Goal: Task Accomplishment & Management: Complete application form

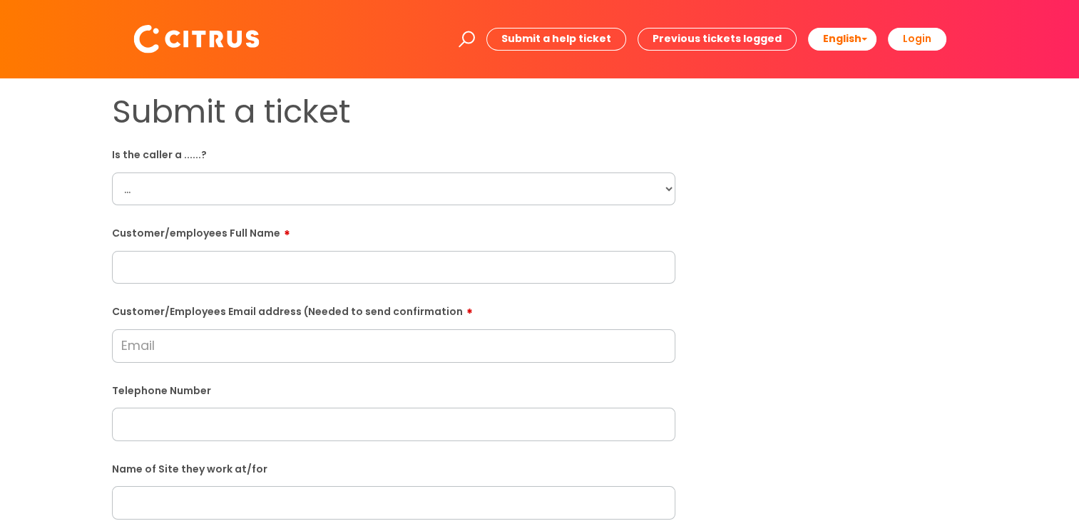
click at [342, 221] on div "Customer/employees Full Name" at bounding box center [393, 252] width 563 height 63
click at [666, 172] on div "Is the caller a ......? ... Citrus Customer Citrus Employee Contractor Supplier" at bounding box center [393, 174] width 563 height 63
click at [665, 185] on select "... Citrus Customer Citrus Employee Contractor Supplier" at bounding box center [393, 189] width 563 height 33
select select "Supplier"
click at [112, 173] on select "... Citrus Customer Citrus Employee Contractor Supplier" at bounding box center [393, 189] width 563 height 33
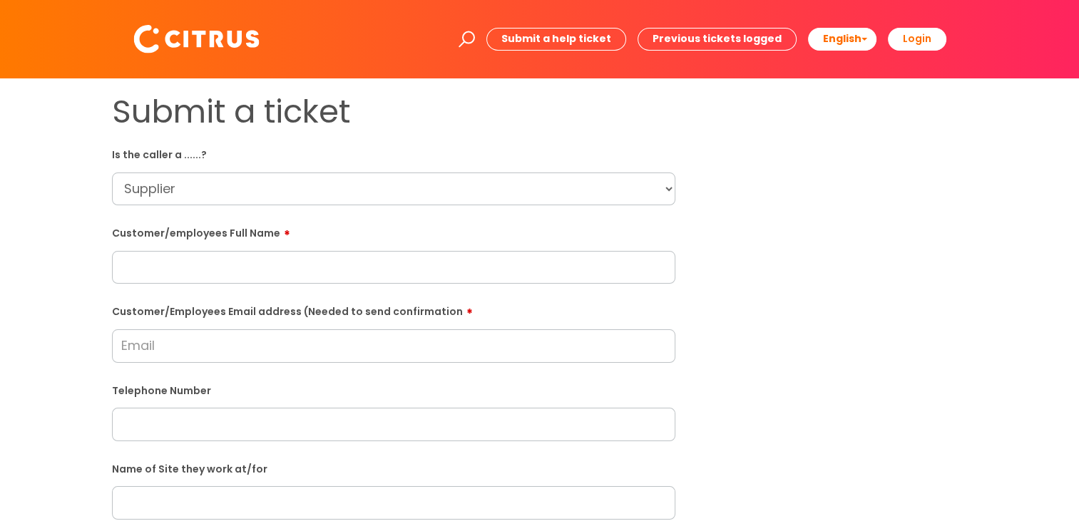
click at [234, 269] on input "text" at bounding box center [393, 267] width 563 height 33
paste input "Amy Shayler"
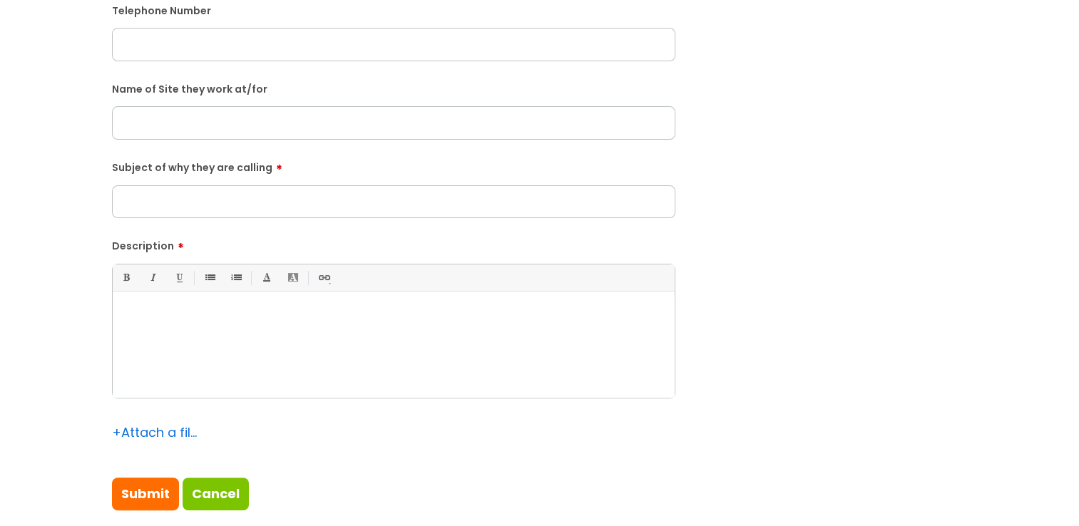
scroll to position [428, 0]
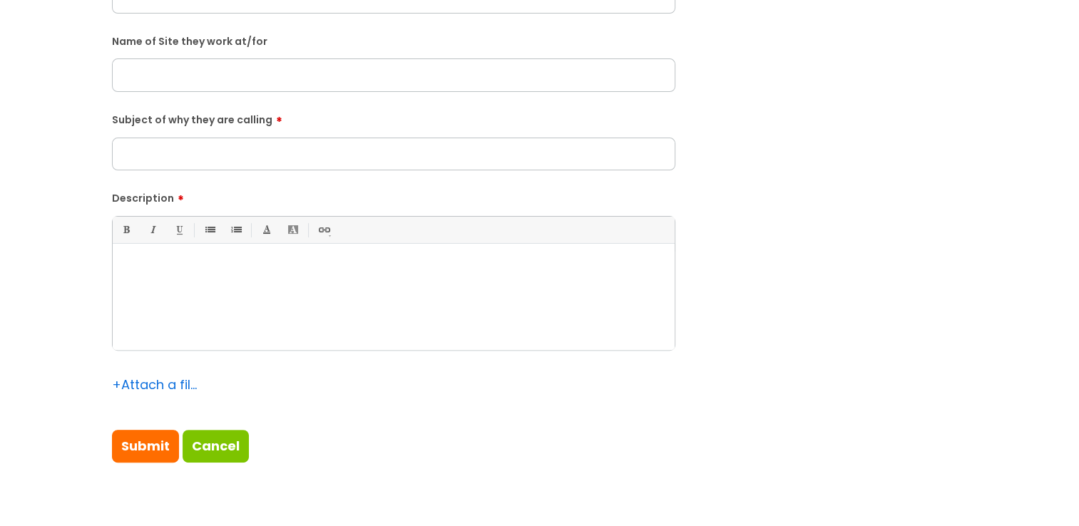
type input "Amy Shayler"
click at [173, 290] on div at bounding box center [394, 301] width 562 height 98
click at [148, 158] on input "Subject of why they are calling" at bounding box center [393, 154] width 563 height 33
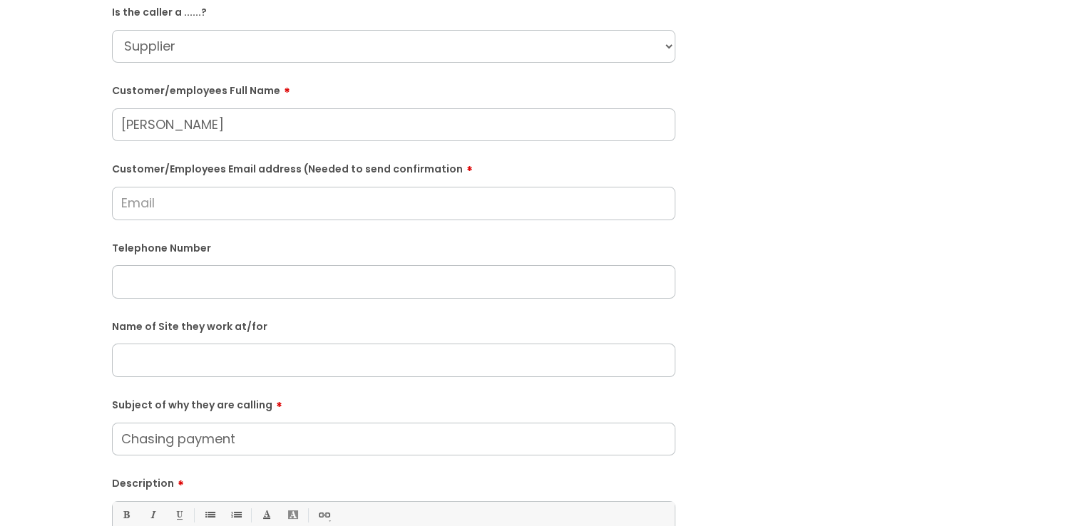
scroll to position [71, 0]
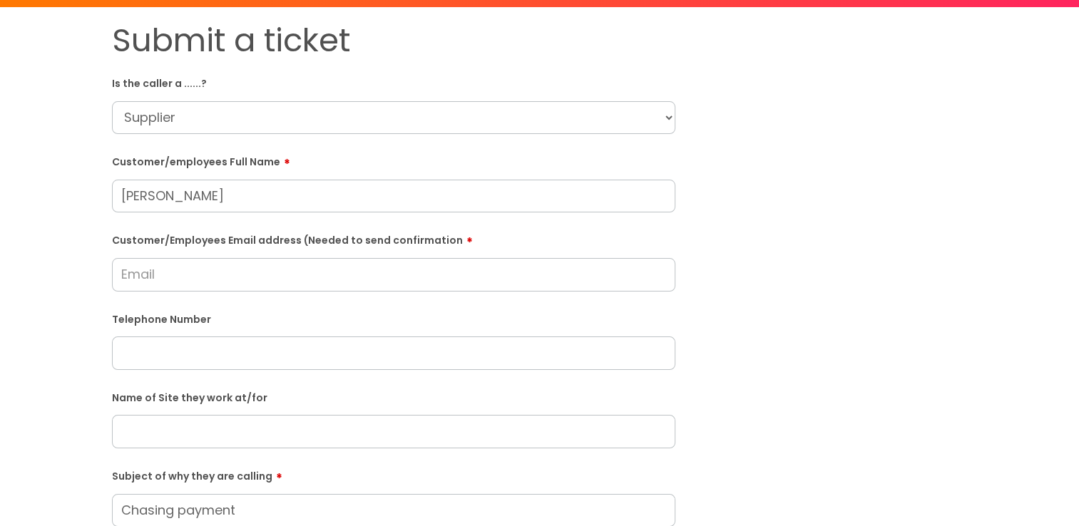
type input "Chasing payment"
click at [155, 354] on input "text" at bounding box center [393, 353] width 563 height 33
paste input "01202688867"
type input "01202688867"
click at [156, 279] on input "Customer/Employees Email address (Needed to send confirmation" at bounding box center [393, 274] width 563 height 33
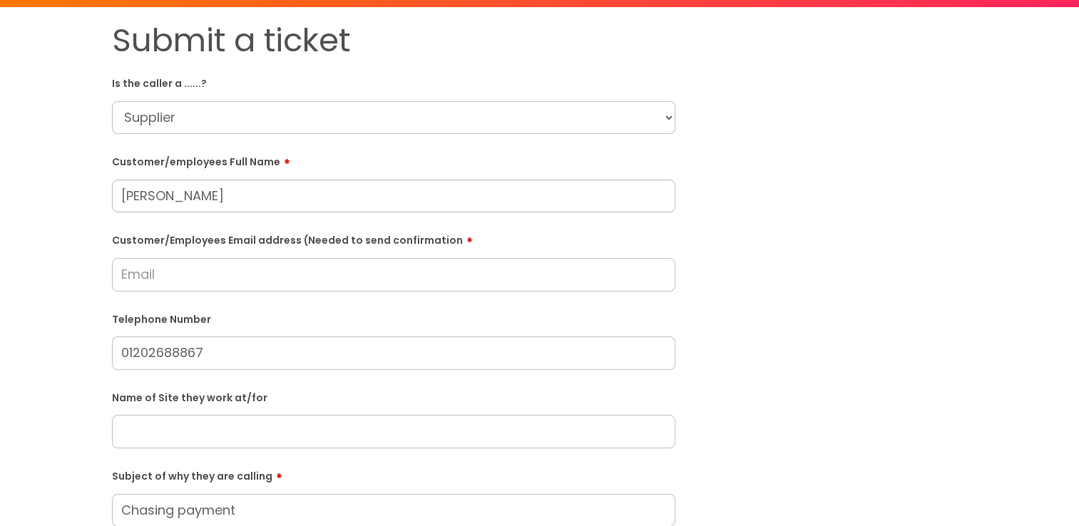
drag, startPoint x: 138, startPoint y: 272, endPoint x: 138, endPoint y: 259, distance: 13.6
click at [138, 273] on input "Customer/Employees Email address (Needed to send confirmation" at bounding box center [393, 274] width 563 height 33
type input "amy.shayler@comaxuk.com"
click at [232, 352] on input "01202688867" at bounding box center [393, 353] width 563 height 33
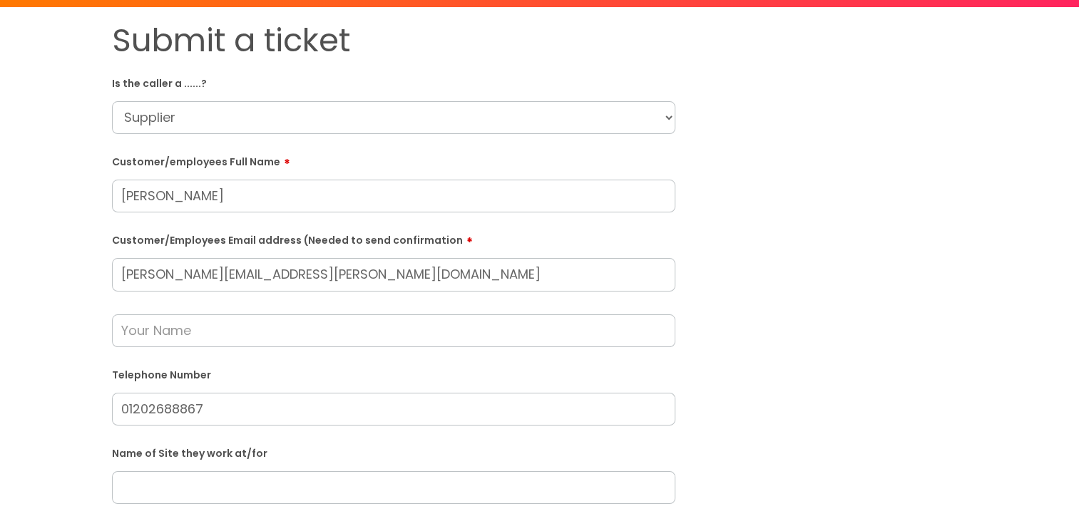
click at [64, 290] on div "Submit a ticket Is the caller a ......? ... Citrus Customer Citrus Employee Con…" at bounding box center [539, 459] width 1050 height 877
click at [235, 350] on form "Is the caller a ......? ... Citrus Customer Citrus Employee Contractor Supplier…" at bounding box center [393, 473] width 563 height 804
click at [185, 332] on input "text" at bounding box center [393, 330] width 563 height 33
click at [802, 285] on div "Submit a ticket Is the caller a ......? ... Citrus Customer Citrus Employee Con…" at bounding box center [539, 459] width 877 height 877
click at [770, 277] on div "Submit a ticket Is the caller a ......? ... Citrus Customer Citrus Employee Con…" at bounding box center [539, 459] width 877 height 877
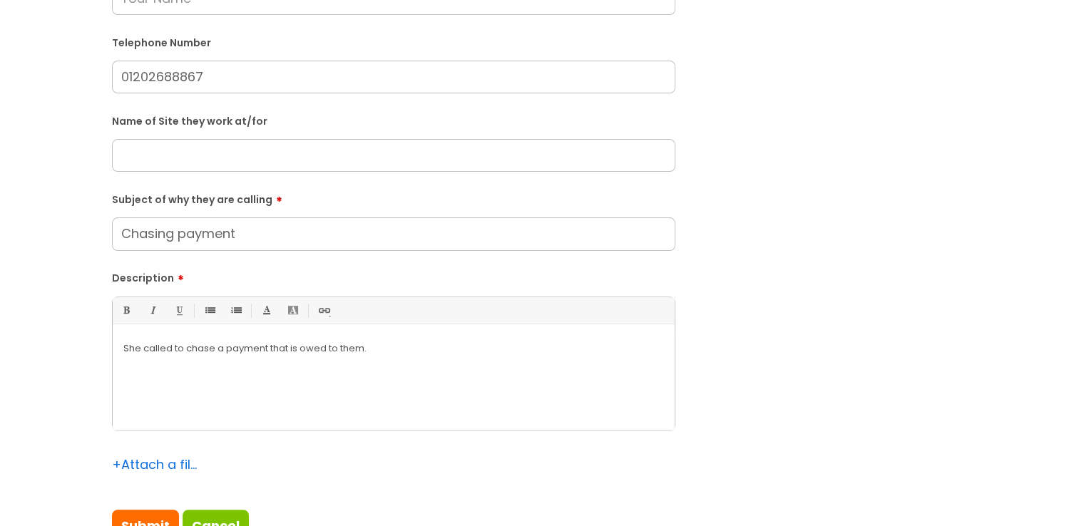
scroll to position [428, 0]
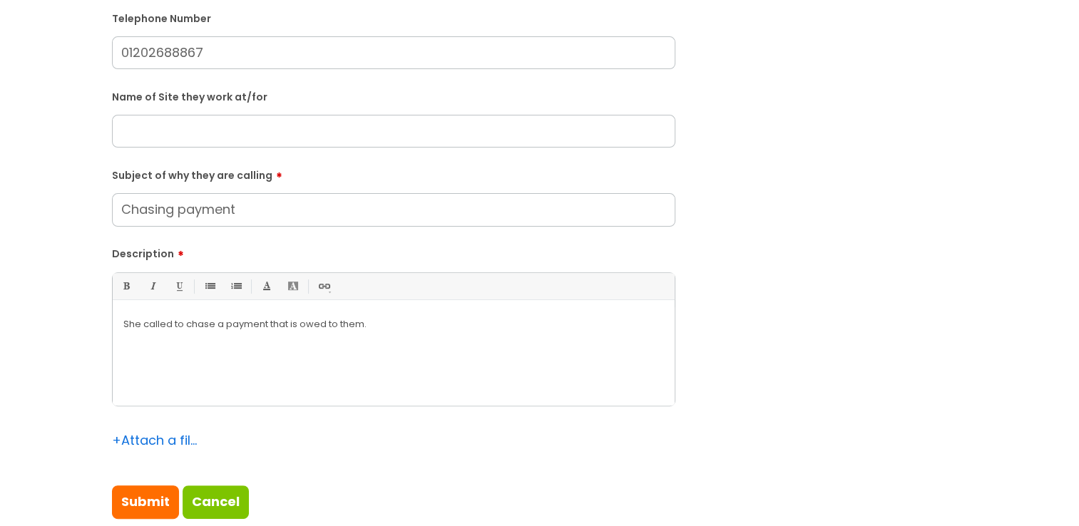
click at [424, 329] on p "She called to chase a payment that is owed to them." at bounding box center [393, 324] width 541 height 13
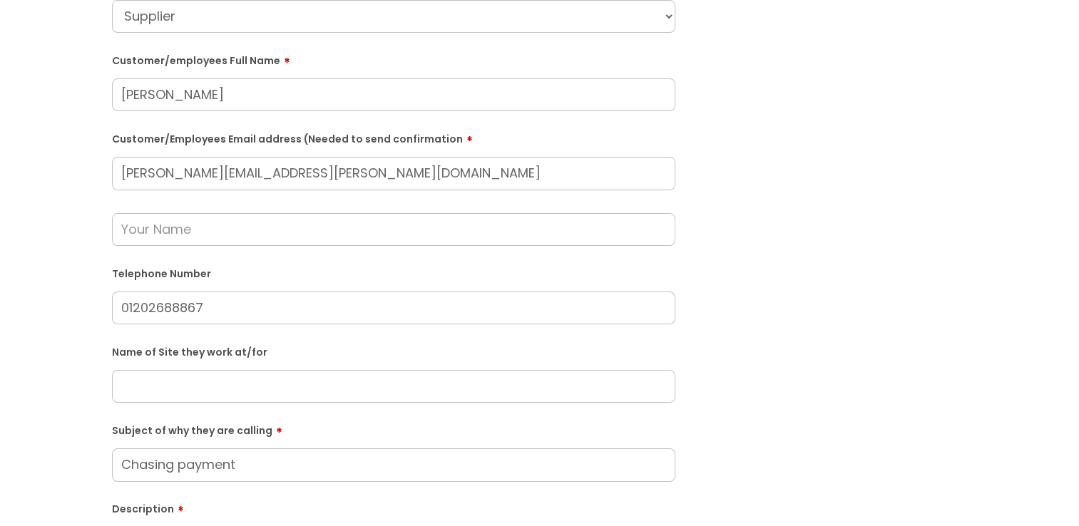
scroll to position [143, 0]
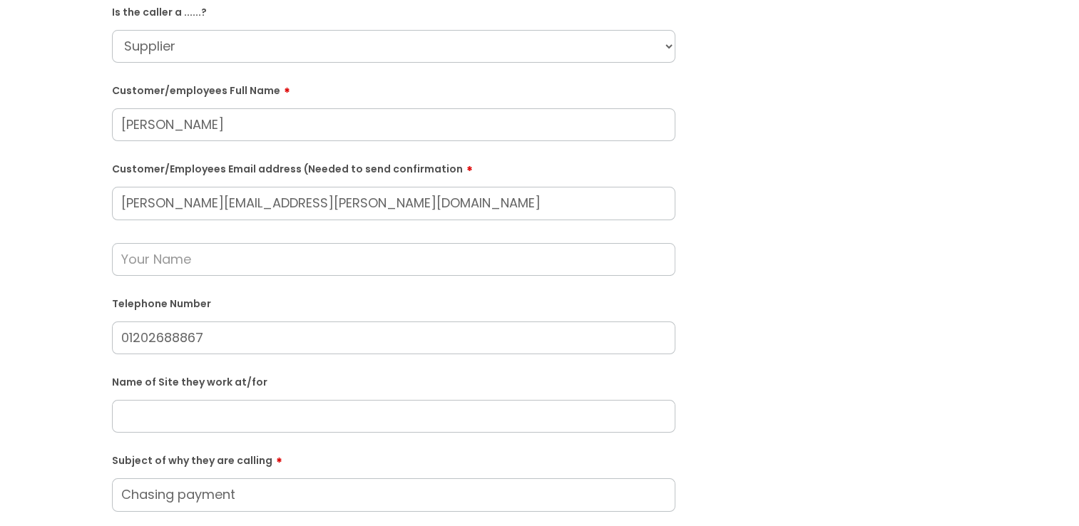
click at [357, 192] on input "amy.shayler@comaxuk.com" at bounding box center [393, 203] width 563 height 33
drag, startPoint x: 357, startPoint y: 192, endPoint x: 65, endPoint y: 190, distance: 291.7
click at [65, 190] on div "Submit a ticket Is the caller a ......? ... Citrus Customer Citrus Employee Con…" at bounding box center [539, 388] width 1050 height 877
click at [918, 238] on div "Submit a ticket Is the caller a ......? ... Citrus Customer Citrus Employee Con…" at bounding box center [539, 388] width 877 height 877
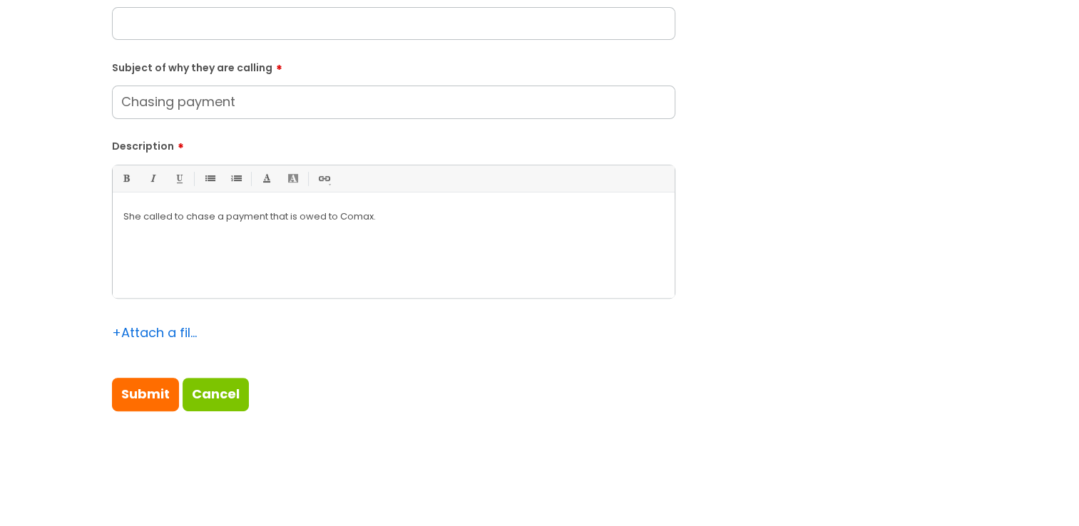
scroll to position [570, 0]
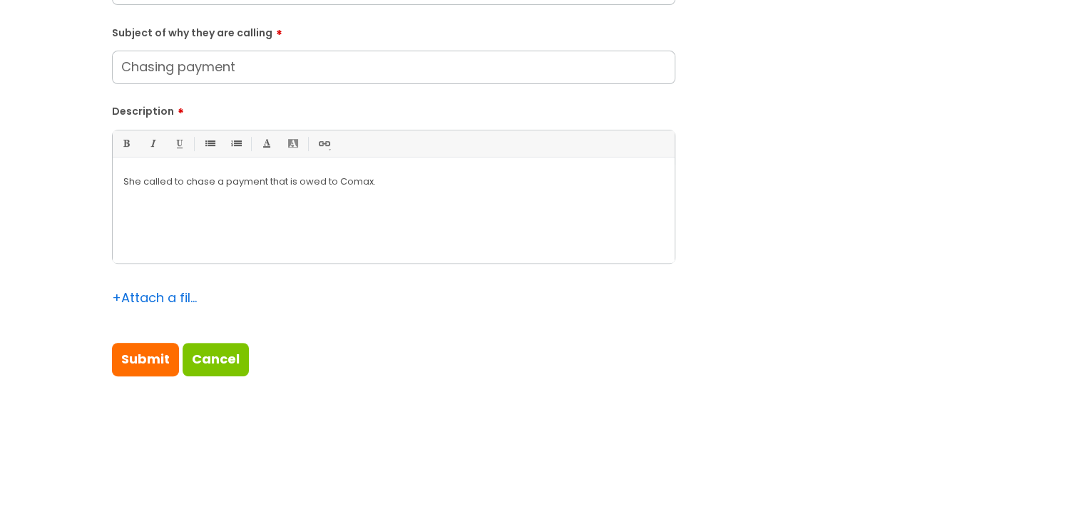
click at [134, 359] on input "Submit" at bounding box center [145, 359] width 67 height 33
type input "Please Wait..."
